Goal: Task Accomplishment & Management: Complete application form

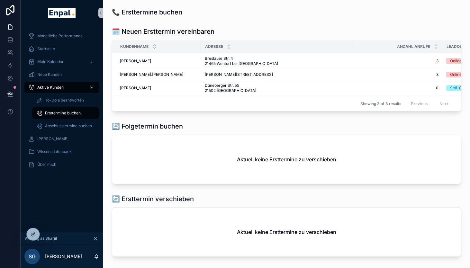
click at [55, 85] on span "Aktive Kunden" at bounding box center [50, 87] width 26 height 5
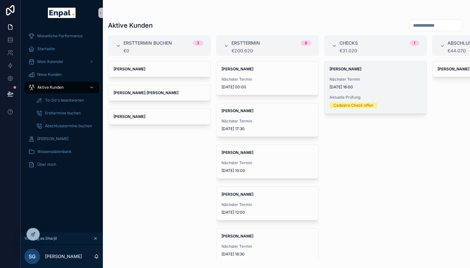
click at [359, 89] on span "[DATE] 16:00" at bounding box center [375, 87] width 92 height 5
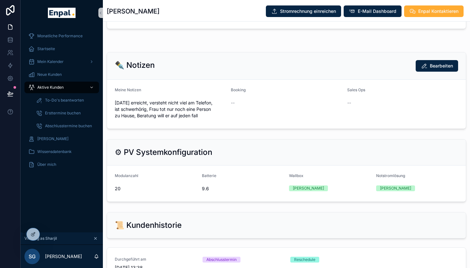
scroll to position [393, 0]
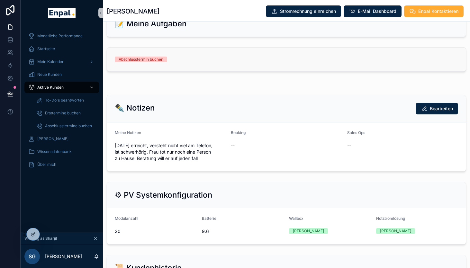
click at [238, 62] on link "Abschlusstermin buchen" at bounding box center [286, 60] width 359 height 24
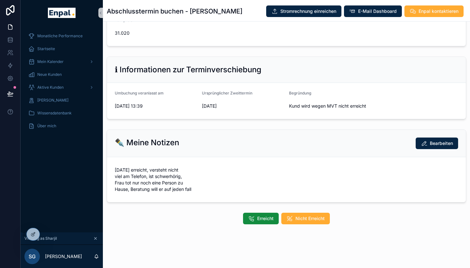
scroll to position [8, 0]
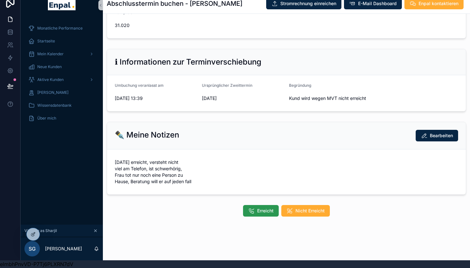
click at [262, 211] on span "Erreicht" at bounding box center [265, 211] width 16 height 6
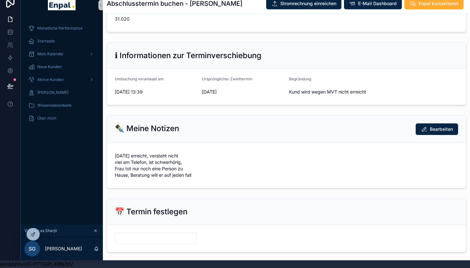
scroll to position [276, 0]
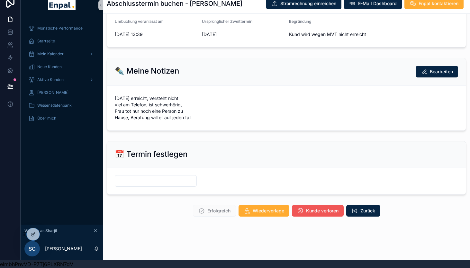
click at [318, 208] on span "Kunde verloren" at bounding box center [322, 211] width 32 height 6
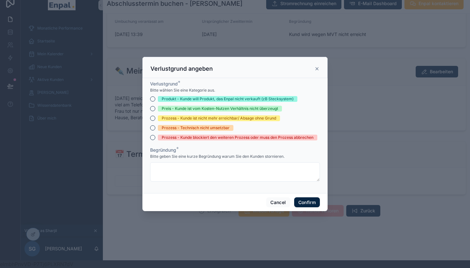
click at [196, 120] on div "Prozess - Kunde ist nicht mehr erreichbar/ Absage ohne Grund" at bounding box center [219, 118] width 114 height 6
click at [155, 120] on button "Prozess - Kunde ist nicht mehr erreichbar/ Absage ohne Grund" at bounding box center [152, 118] width 5 height 5
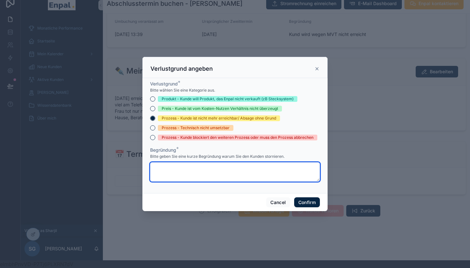
click at [207, 170] on textarea at bounding box center [235, 171] width 170 height 19
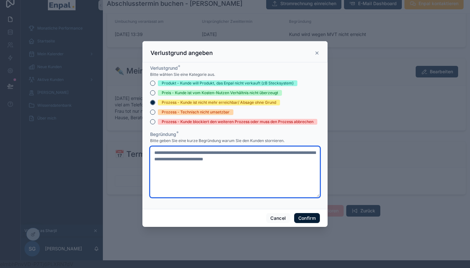
type textarea "**********"
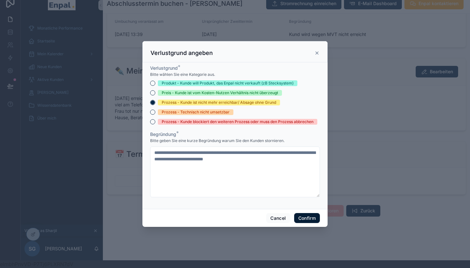
click at [307, 216] on button "Confirm" at bounding box center [307, 218] width 26 height 10
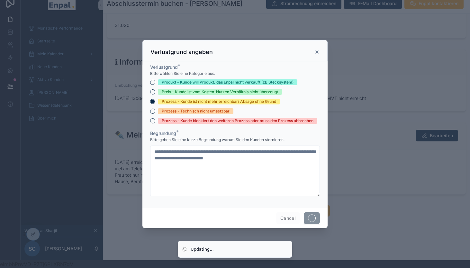
scroll to position [212, 0]
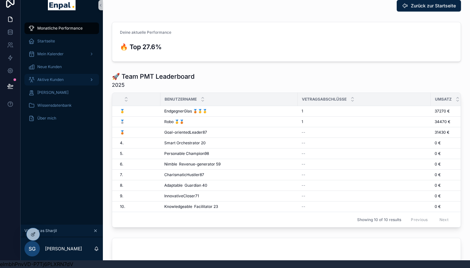
click at [48, 82] on div "Aktive Kunden" at bounding box center [61, 80] width 67 height 10
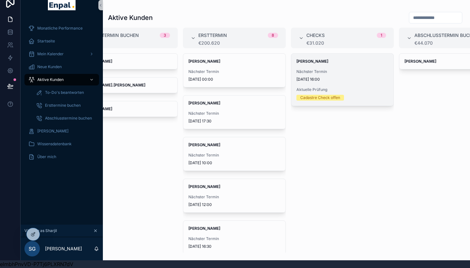
scroll to position [0, 70]
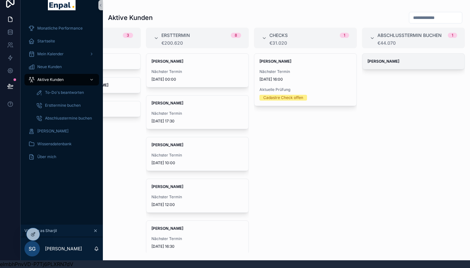
click at [395, 63] on span "[PERSON_NAME]" at bounding box center [413, 61] width 92 height 5
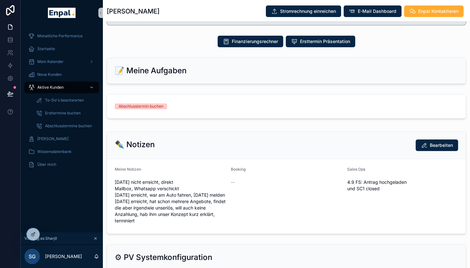
scroll to position [395, 0]
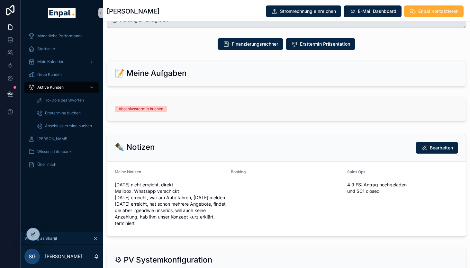
click at [222, 112] on div "Abschlusstermin buchen" at bounding box center [286, 109] width 343 height 6
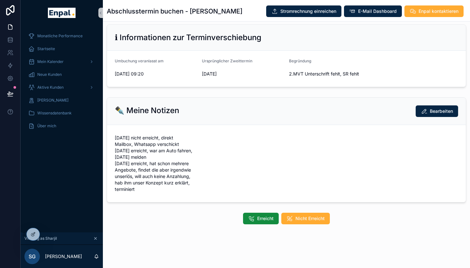
scroll to position [8, 0]
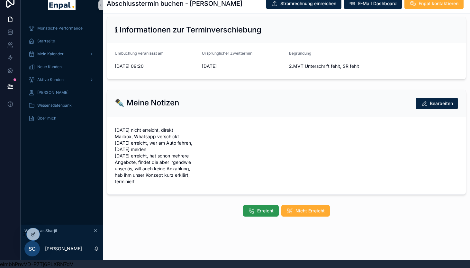
click at [267, 213] on span "Erreicht" at bounding box center [265, 211] width 16 height 6
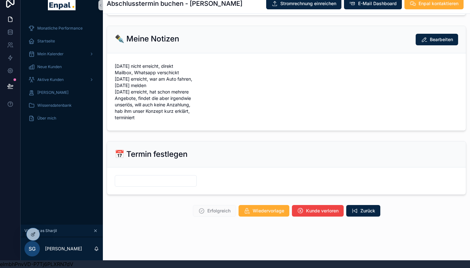
scroll to position [308, 0]
click at [325, 211] on span "Kunde verloren" at bounding box center [322, 211] width 32 height 6
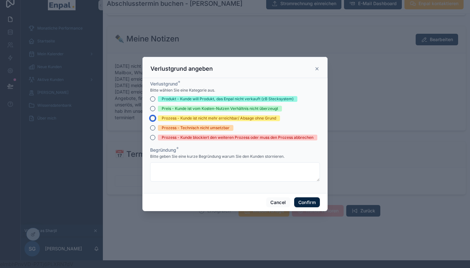
click at [152, 118] on button "Prozess - Kunde ist nicht mehr erreichbar/ Absage ohne Grund" at bounding box center [152, 118] width 5 height 5
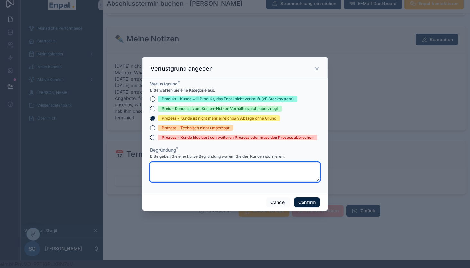
click at [182, 174] on textarea at bounding box center [235, 171] width 170 height 19
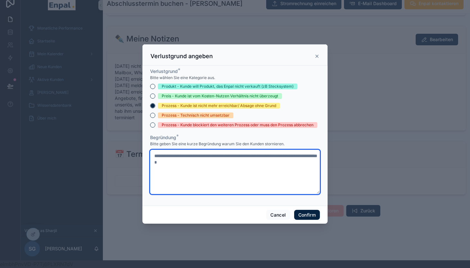
click at [258, 157] on textarea "**********" at bounding box center [235, 172] width 170 height 44
type textarea "**********"
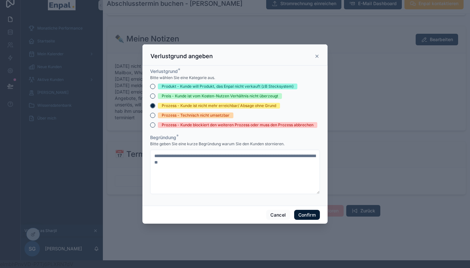
click at [308, 214] on button "Confirm" at bounding box center [307, 215] width 26 height 10
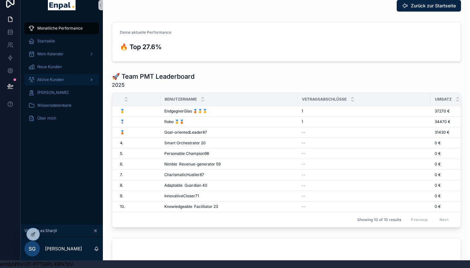
click at [49, 81] on span "Aktive Kunden" at bounding box center [50, 79] width 26 height 5
